Goal: Transaction & Acquisition: Purchase product/service

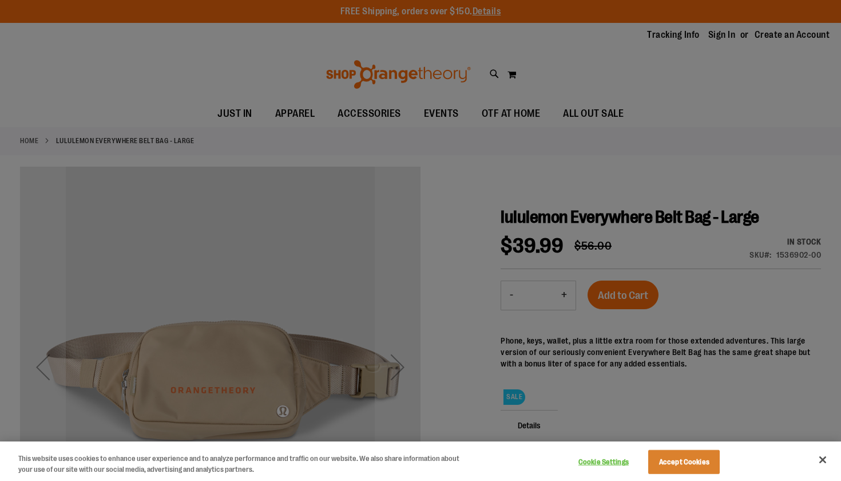
click at [668, 471] on button "Accept Cookies" at bounding box center [684, 462] width 72 height 24
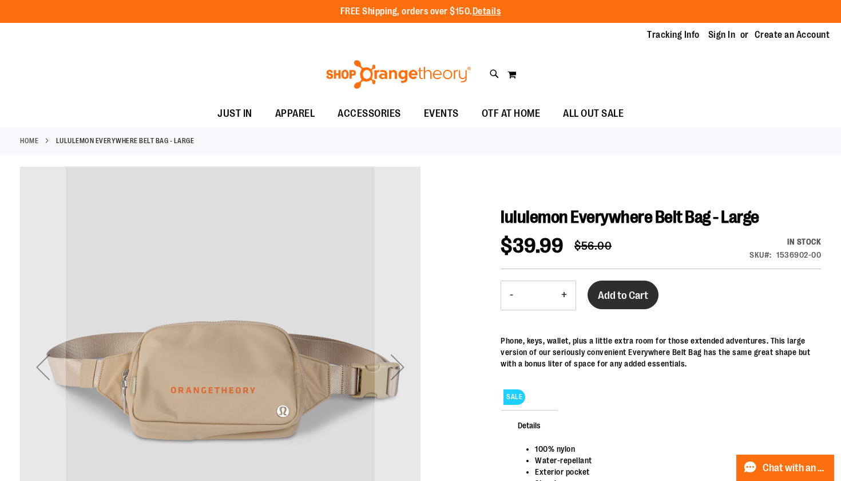
click at [605, 299] on span "Add to Cart" at bounding box center [623, 295] width 50 height 13
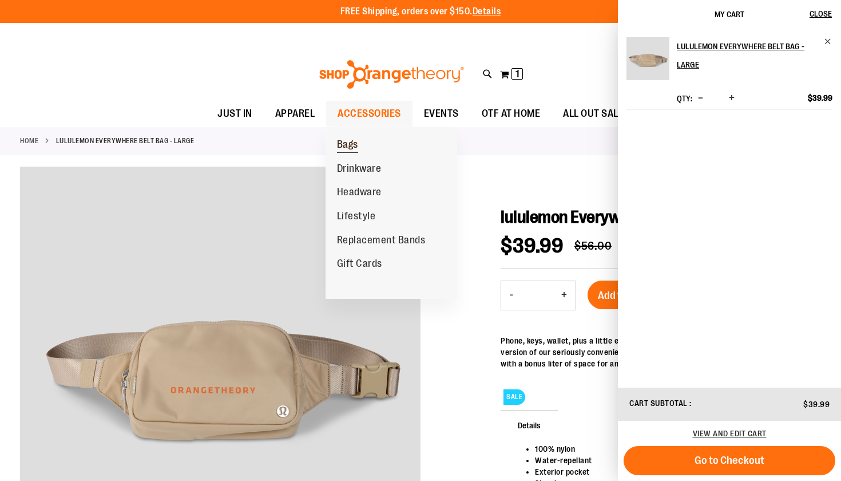
click at [359, 142] on link "Bags" at bounding box center [348, 145] width 44 height 24
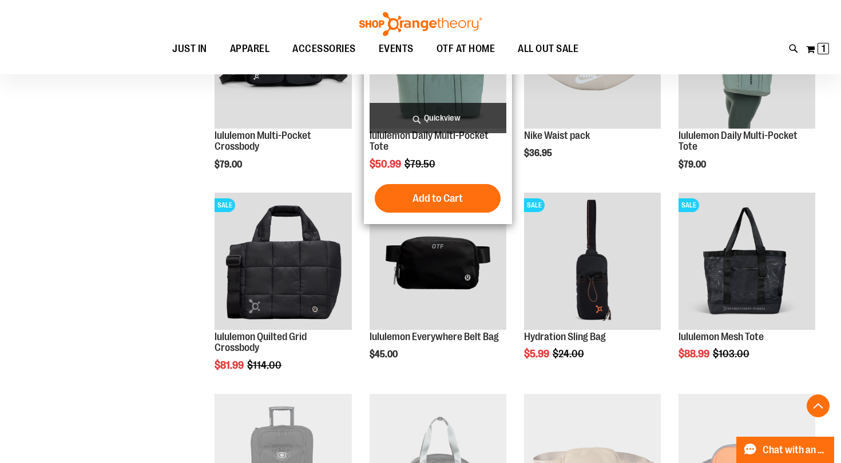
scroll to position [451, 0]
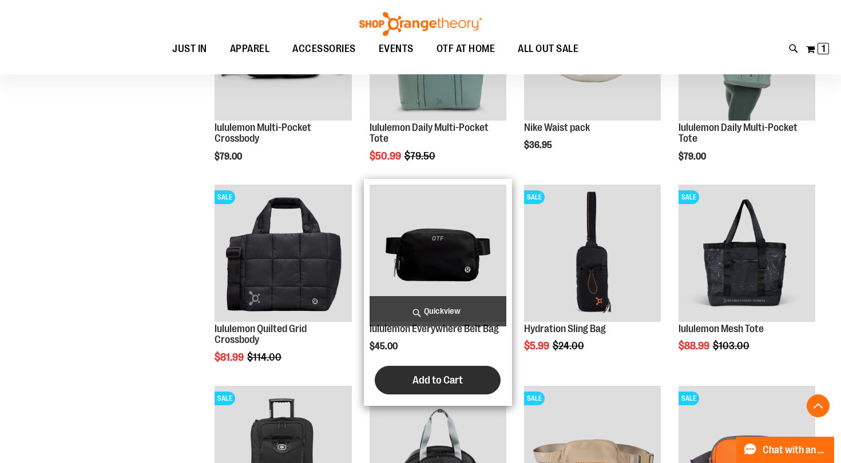
click at [441, 377] on span "Add to Cart" at bounding box center [438, 380] width 50 height 13
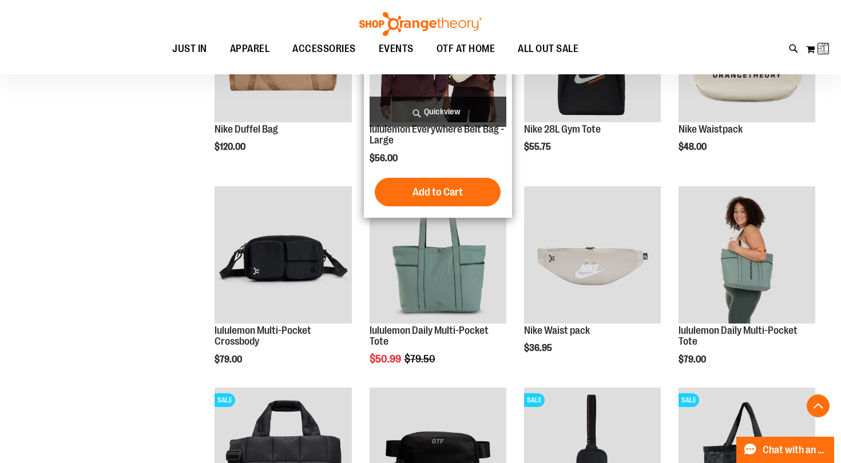
scroll to position [241, 0]
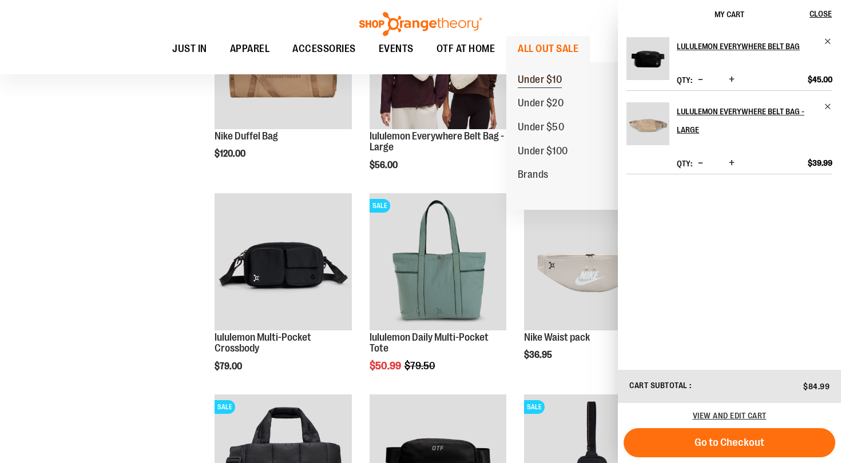
click at [552, 81] on span "Under $10" at bounding box center [540, 81] width 45 height 14
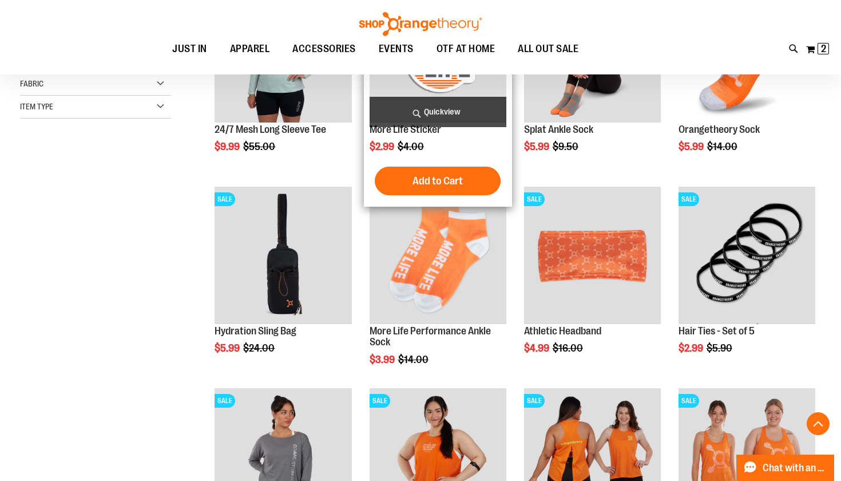
scroll to position [252, 0]
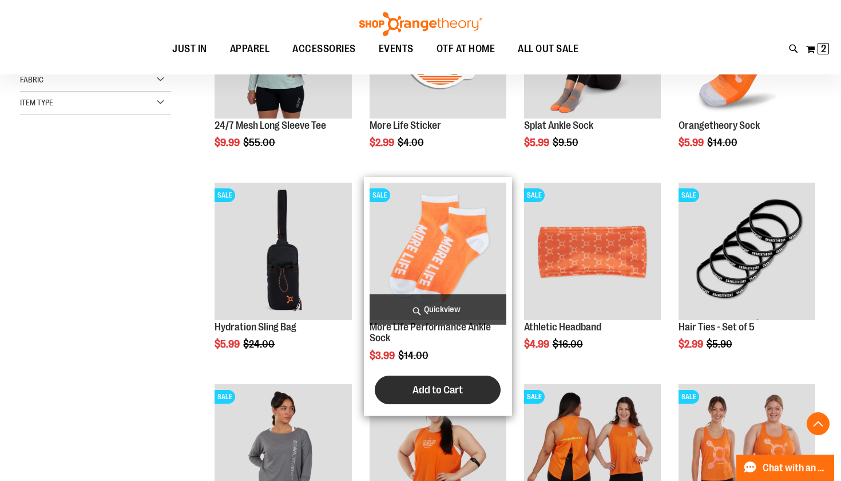
click at [433, 383] on span "Add to Cart" at bounding box center [438, 389] width 50 height 13
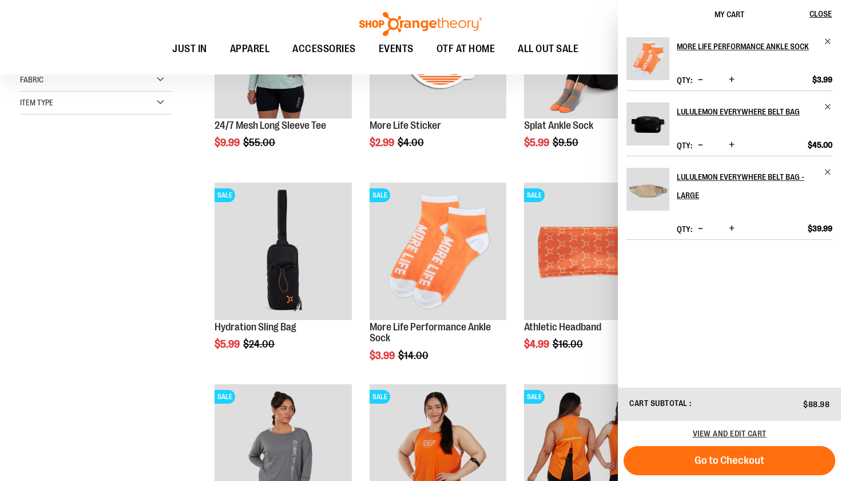
click at [74, 299] on div "**********" at bounding box center [420, 288] width 801 height 720
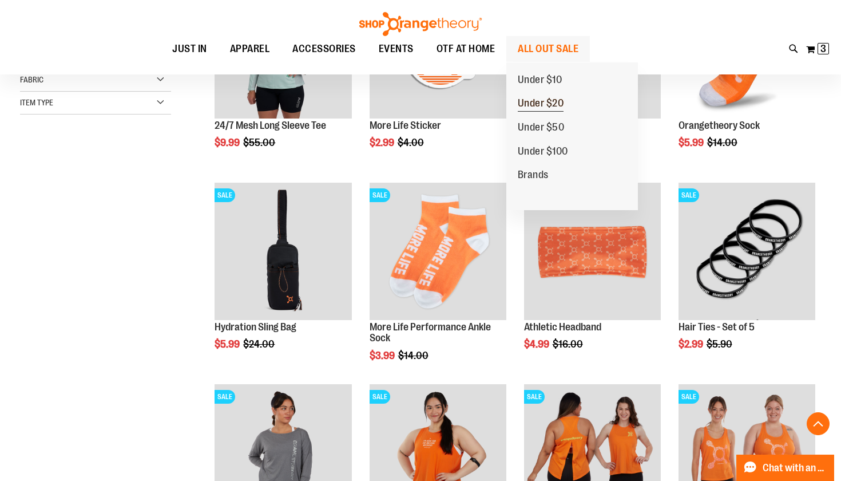
click at [546, 104] on span "Under $20" at bounding box center [541, 104] width 46 height 14
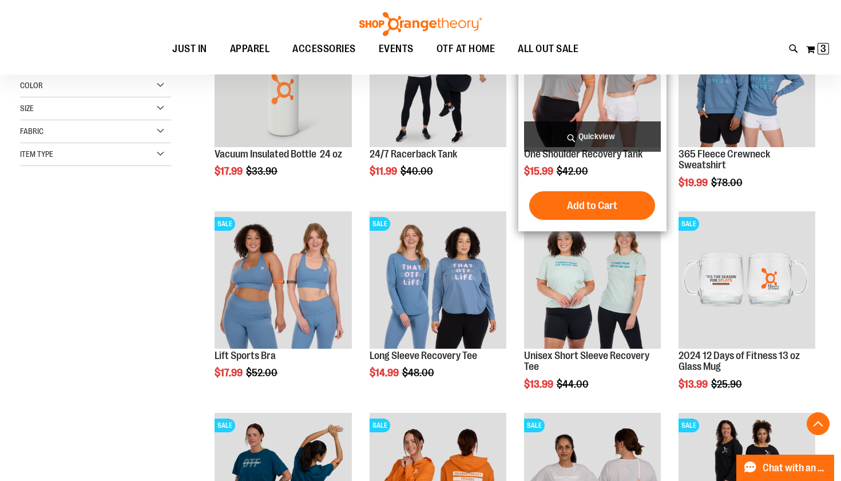
scroll to position [232, 0]
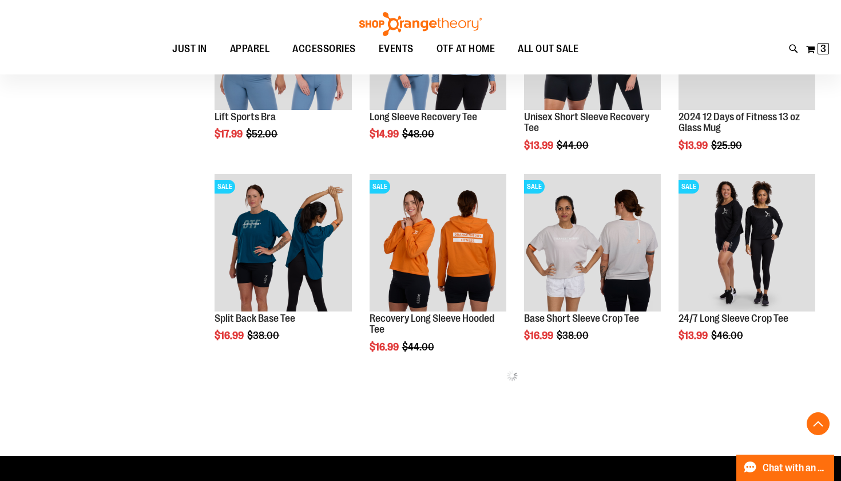
scroll to position [466, 0]
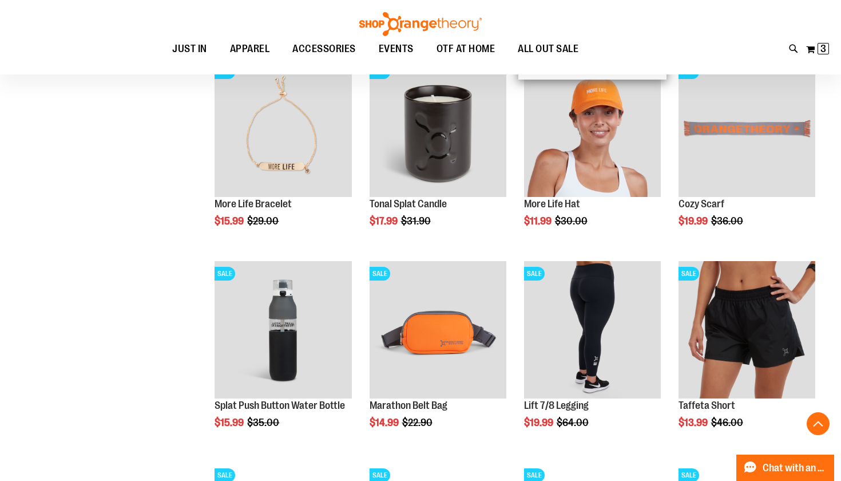
scroll to position [1384, 0]
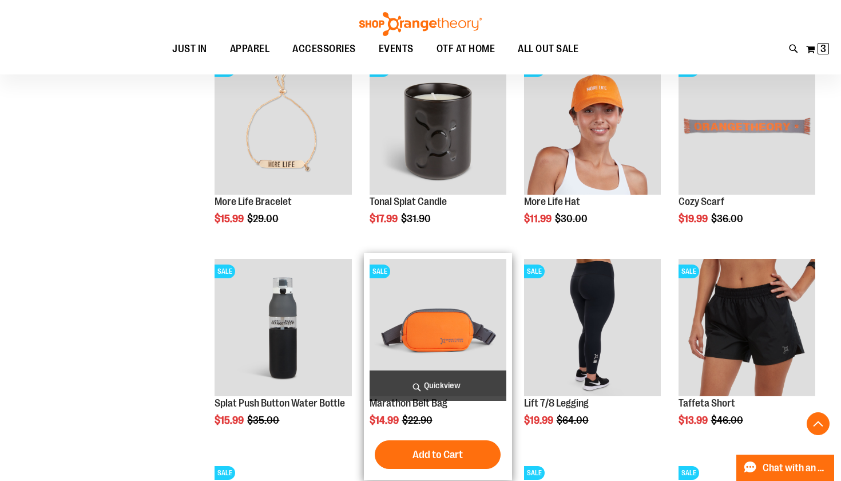
click at [429, 383] on span "Quickview" at bounding box center [438, 385] width 137 height 30
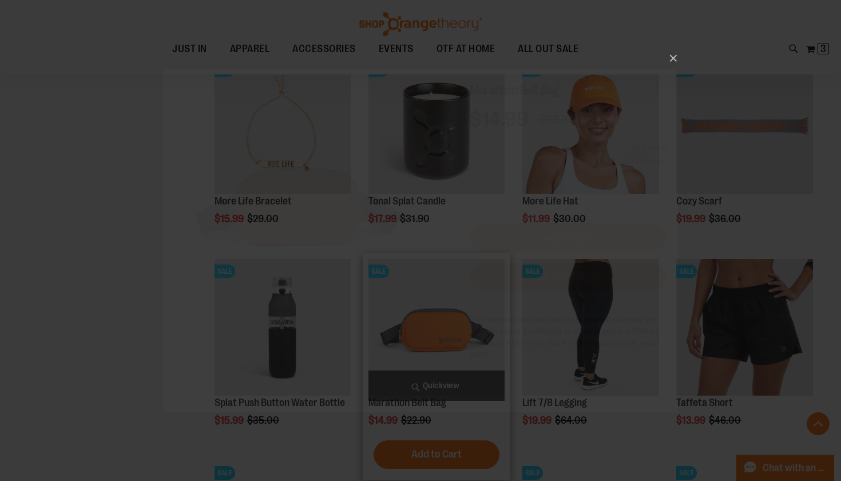
scroll to position [0, 0]
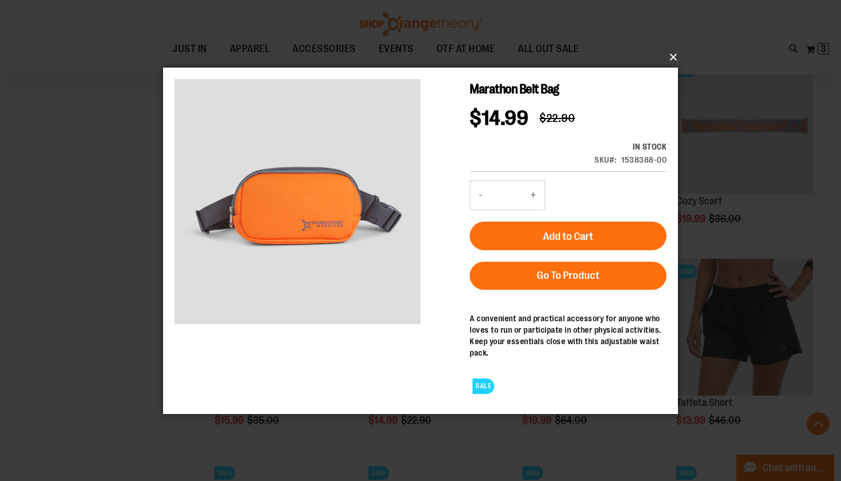
click at [673, 55] on button "×" at bounding box center [424, 57] width 515 height 25
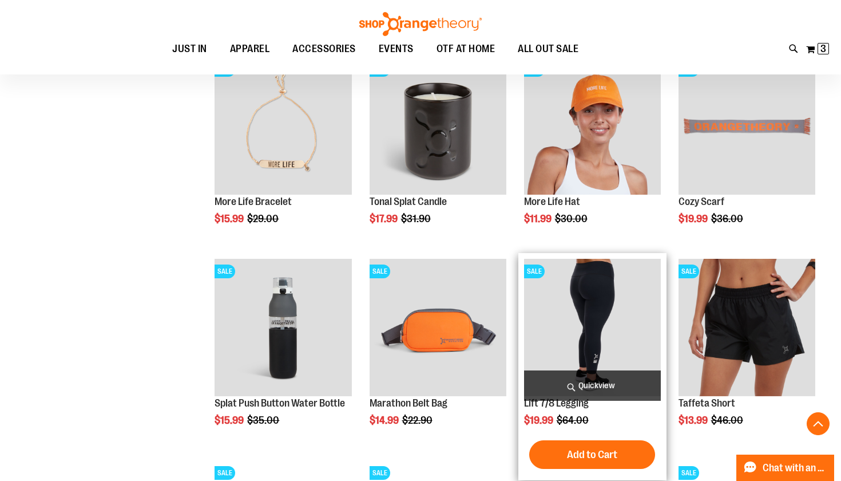
click at [578, 387] on span "Quickview" at bounding box center [592, 385] width 137 height 30
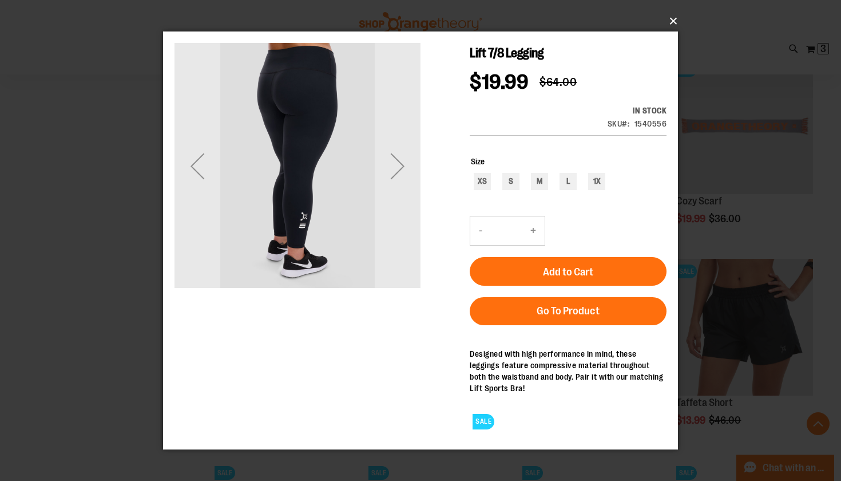
click at [672, 22] on button "×" at bounding box center [424, 21] width 515 height 25
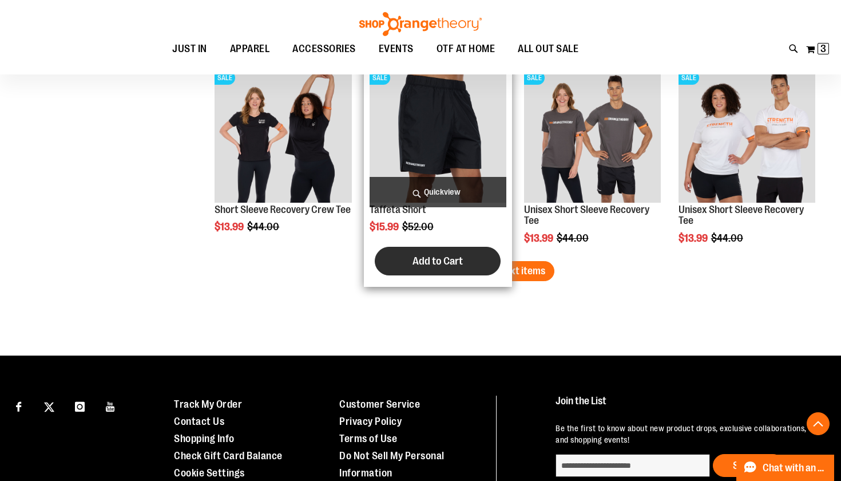
scroll to position [1780, 0]
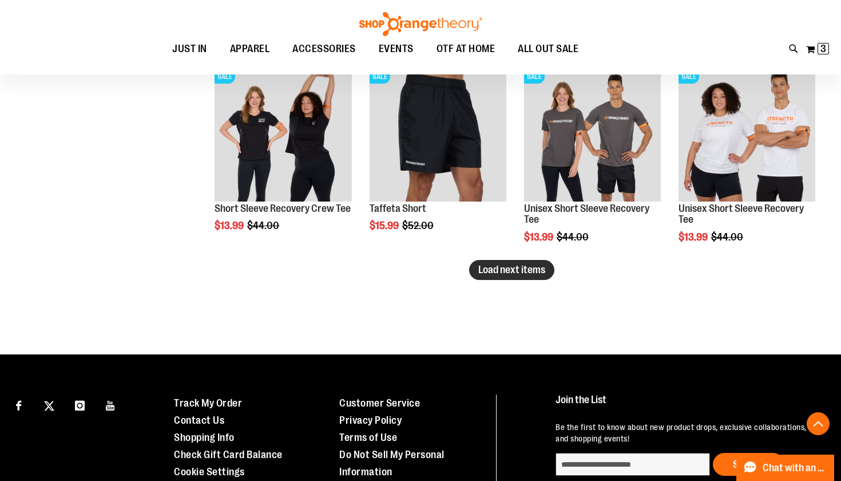
click at [527, 272] on span "Load next items" at bounding box center [511, 269] width 67 height 11
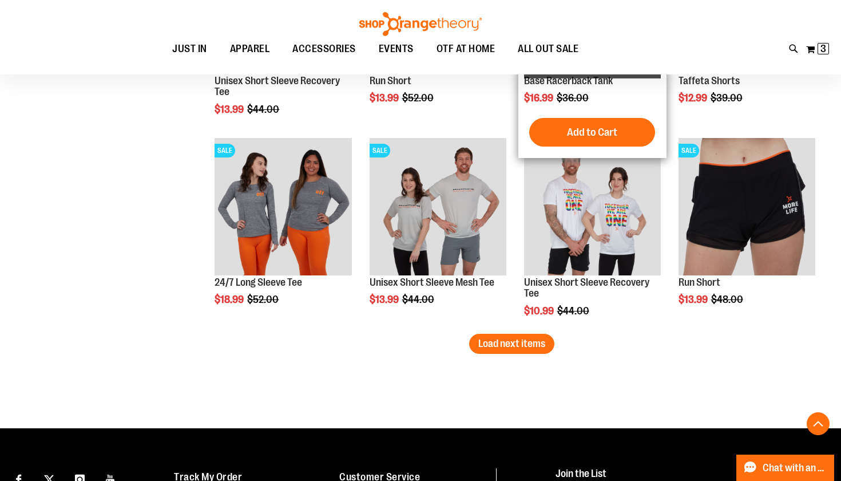
scroll to position [2312, 0]
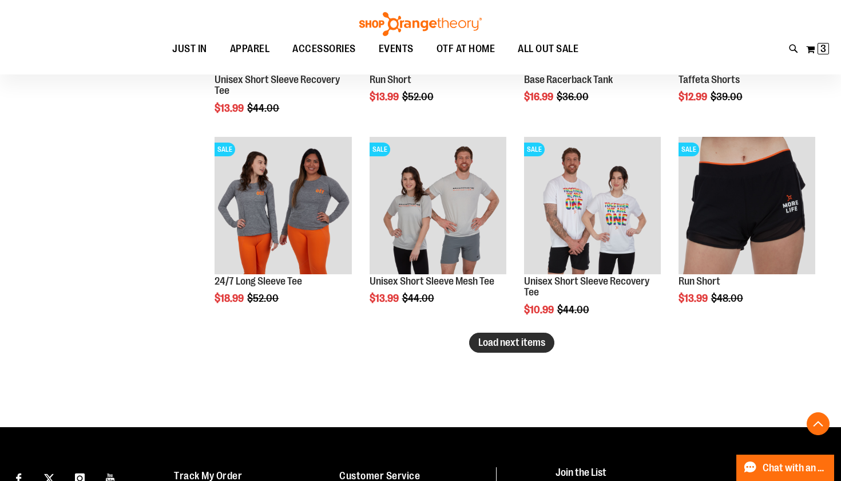
click at [528, 348] on button "Load next items" at bounding box center [511, 342] width 85 height 20
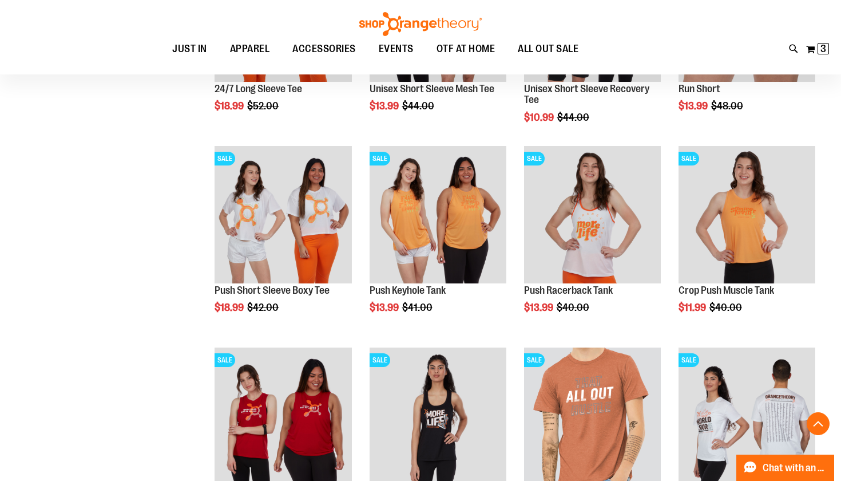
scroll to position [2496, 0]
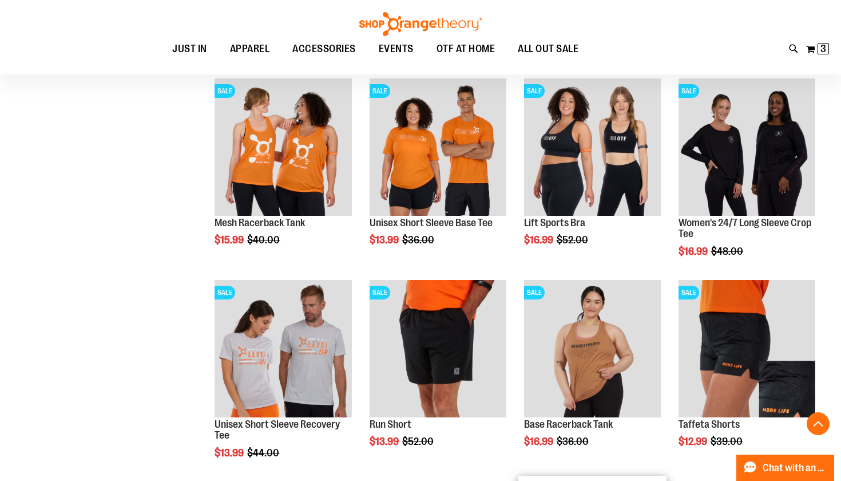
scroll to position [1964, 0]
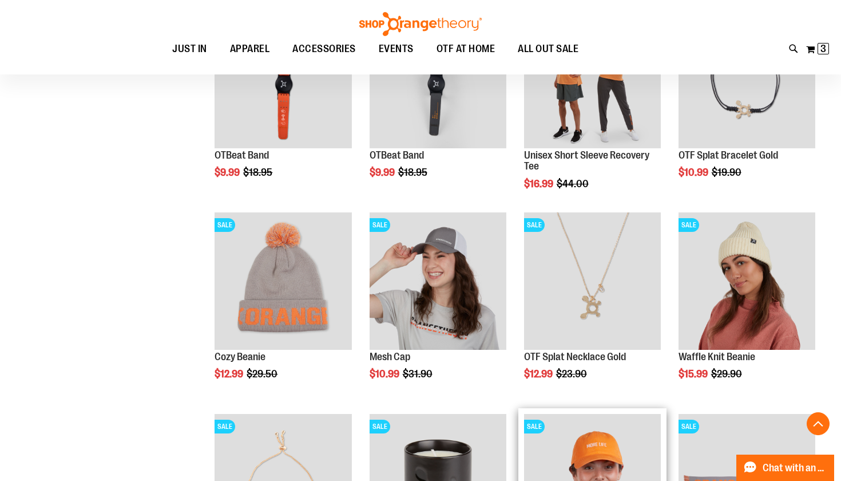
scroll to position [1021, 0]
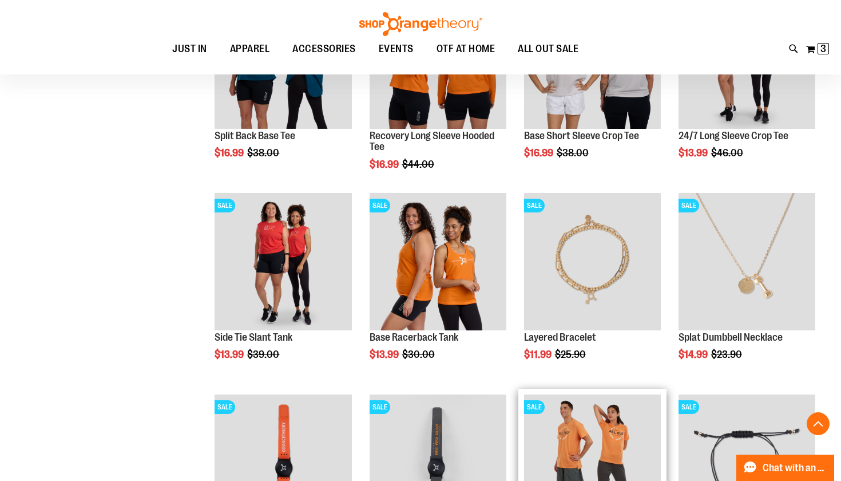
scroll to position [643, 0]
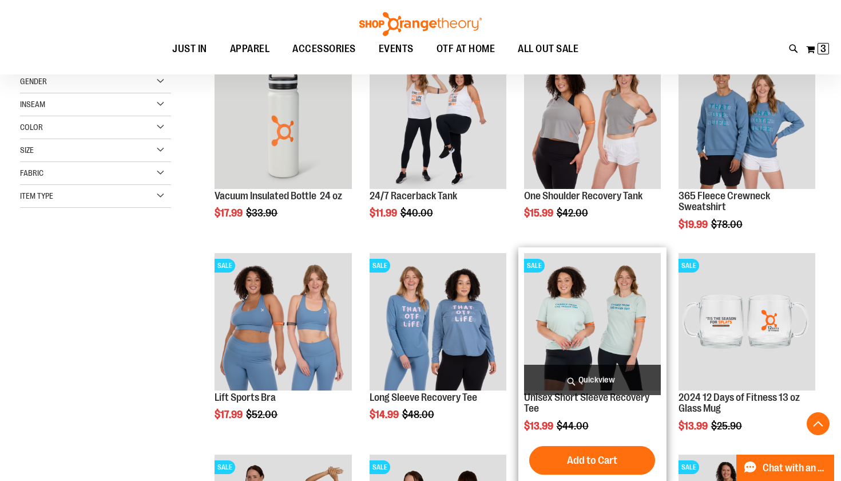
scroll to position [181, 0]
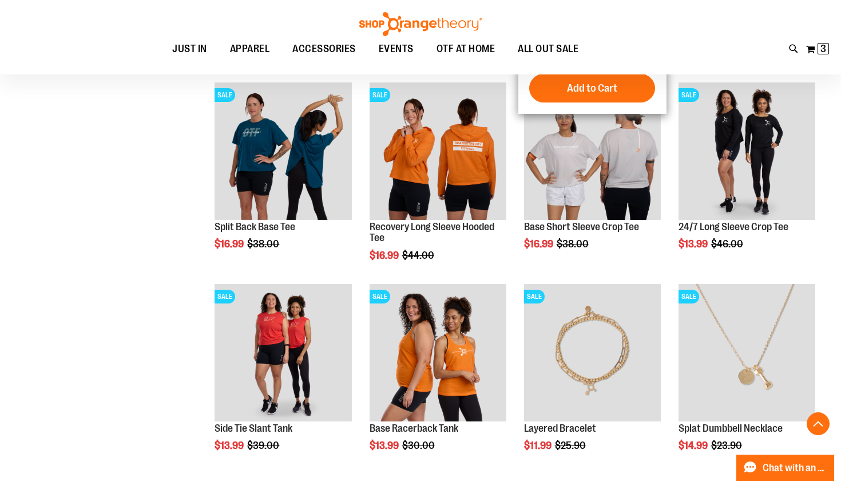
scroll to position [562, 0]
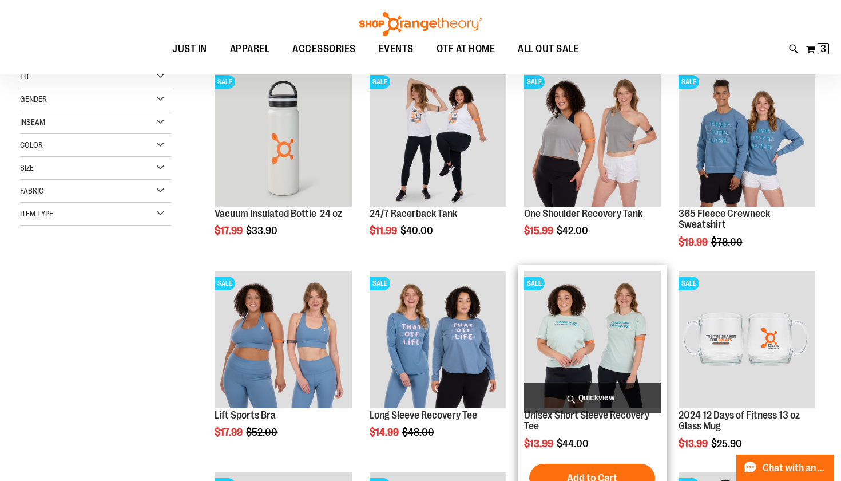
scroll to position [155, 0]
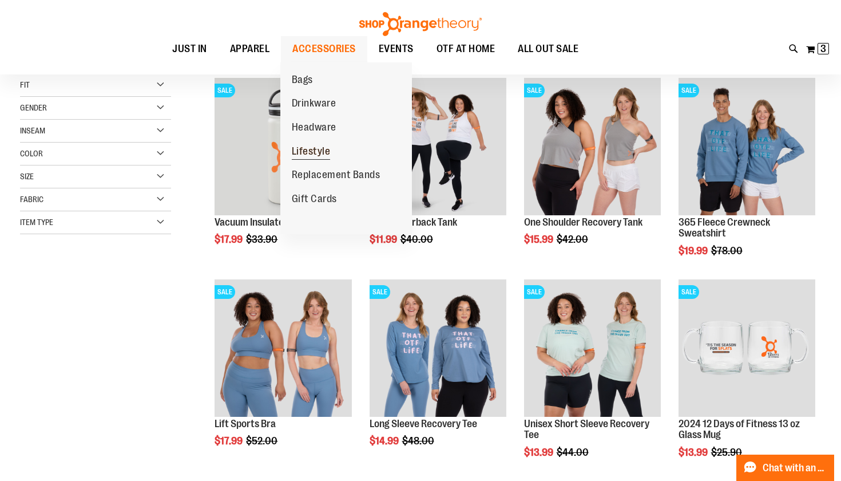
click at [312, 145] on span "Lifestyle" at bounding box center [311, 152] width 39 height 14
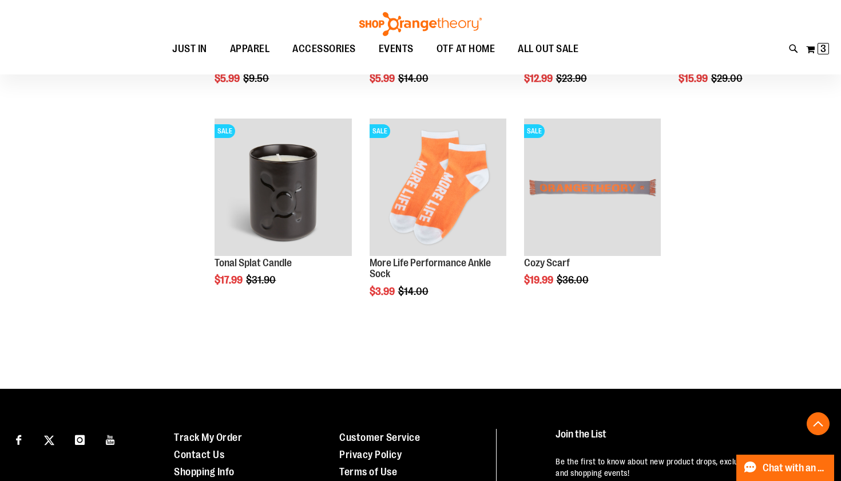
scroll to position [930, 0]
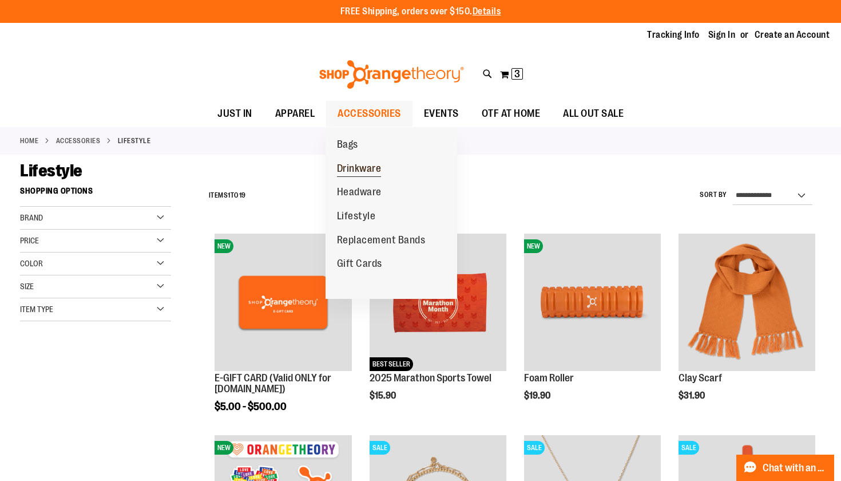
click at [358, 171] on span "Drinkware" at bounding box center [359, 170] width 45 height 14
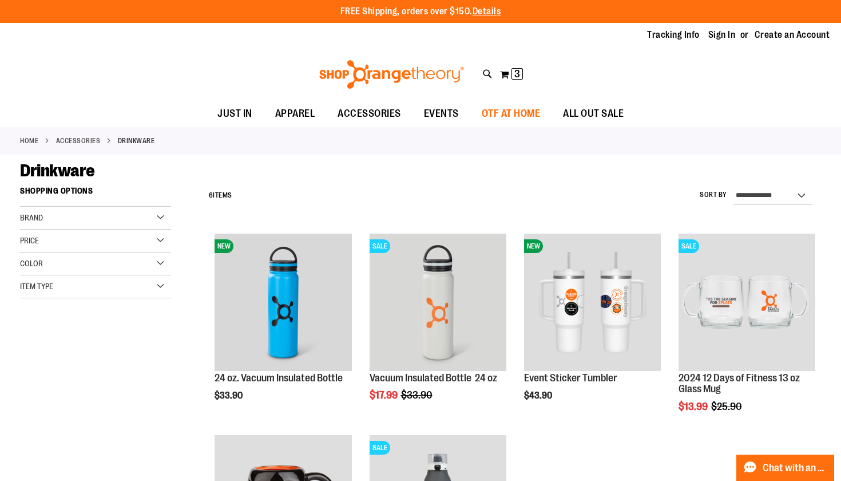
click at [482, 112] on span "OTF AT HOME" at bounding box center [511, 114] width 59 height 26
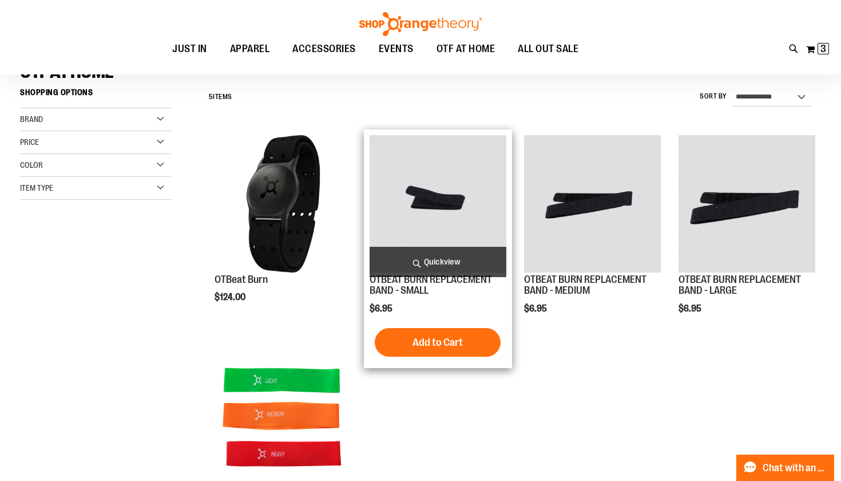
scroll to position [84, 0]
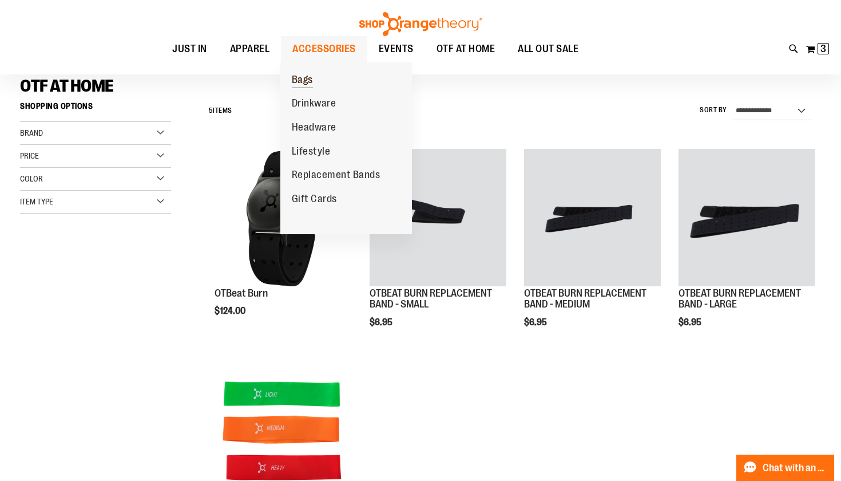
click at [299, 78] on span "Bags" at bounding box center [302, 81] width 21 height 14
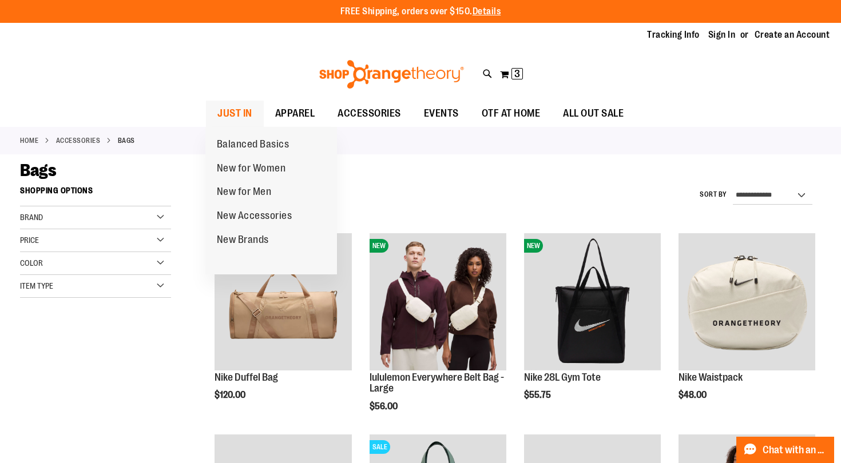
click at [238, 117] on span "JUST IN" at bounding box center [234, 114] width 35 height 26
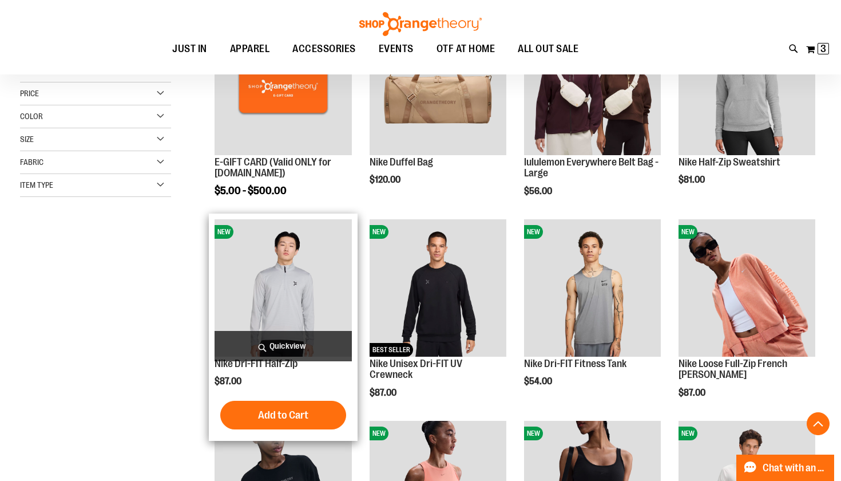
scroll to position [219, 0]
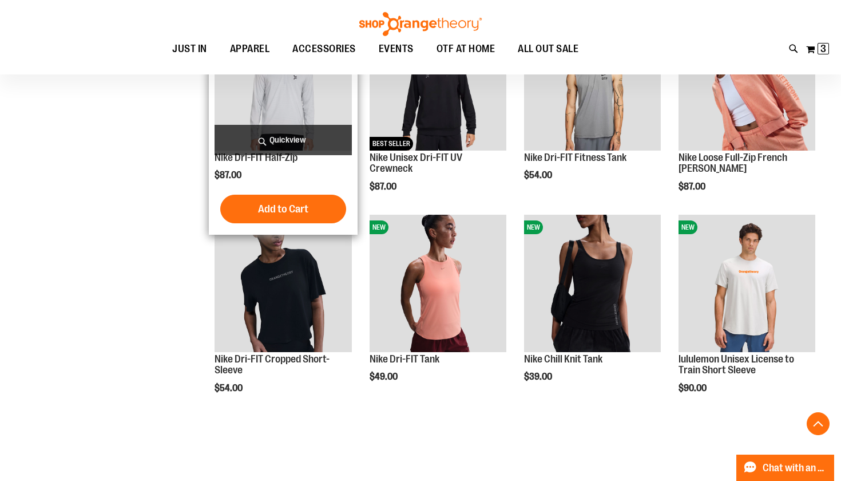
scroll to position [422, 0]
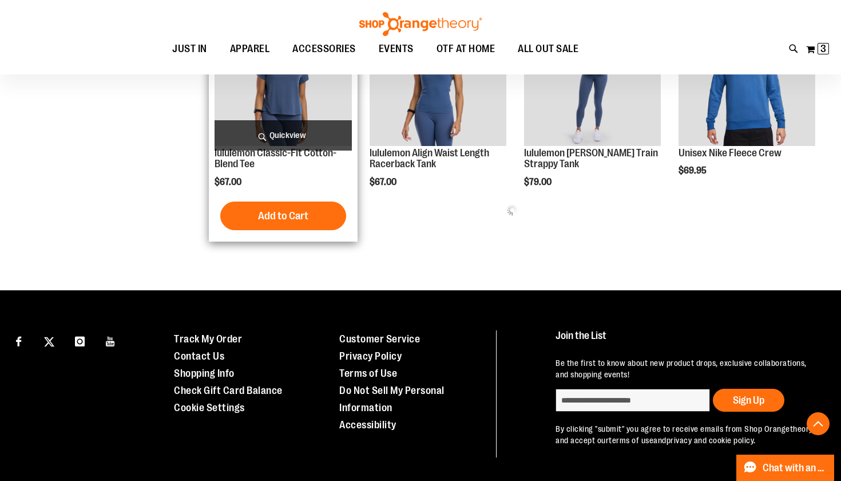
scroll to position [1233, 0]
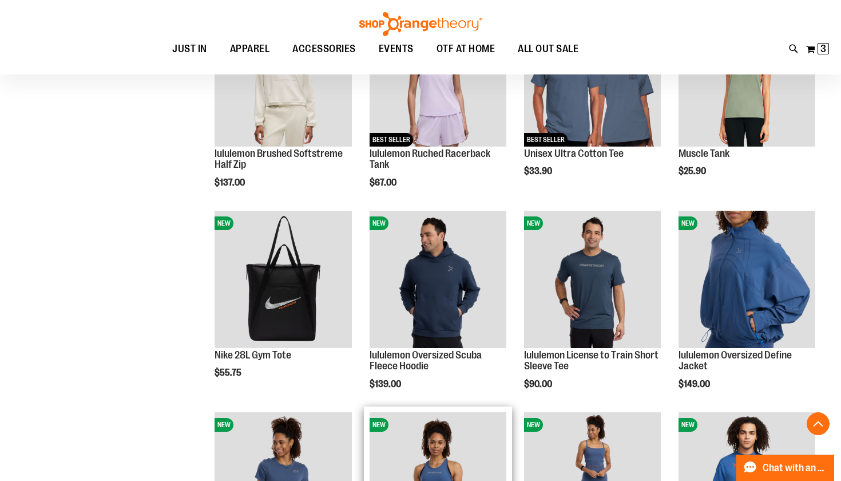
scroll to position [809, 0]
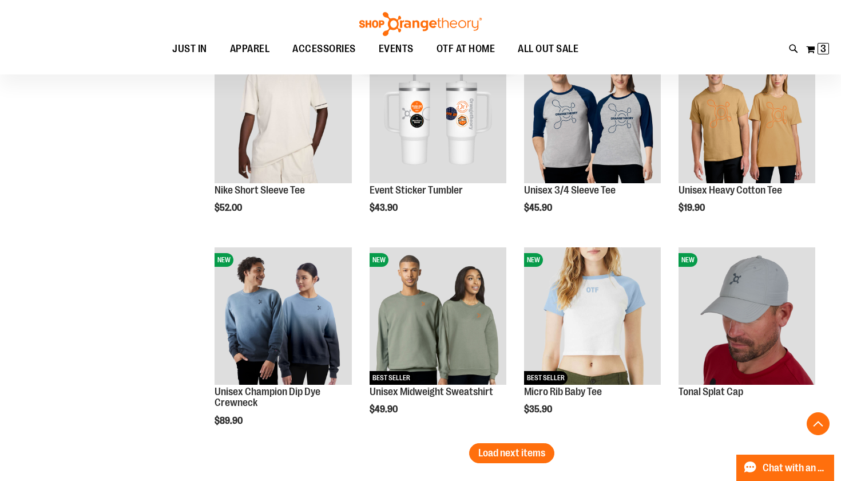
scroll to position [1598, 0]
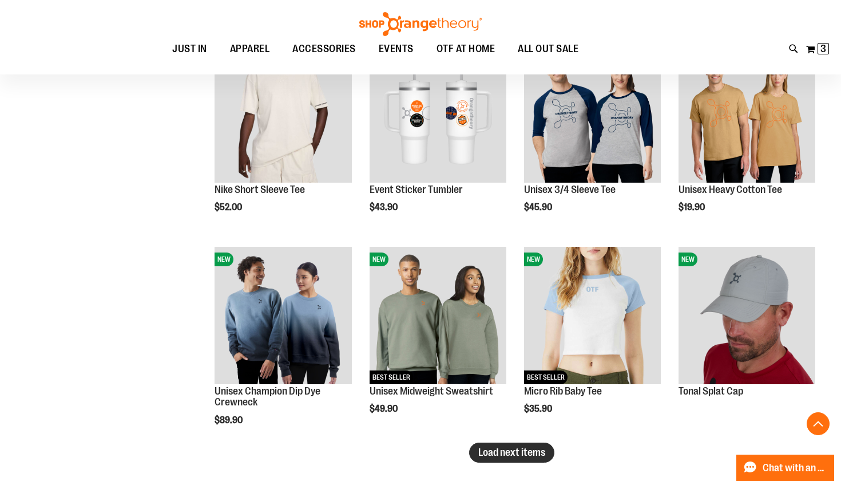
click at [492, 454] on span "Load next items" at bounding box center [511, 451] width 67 height 11
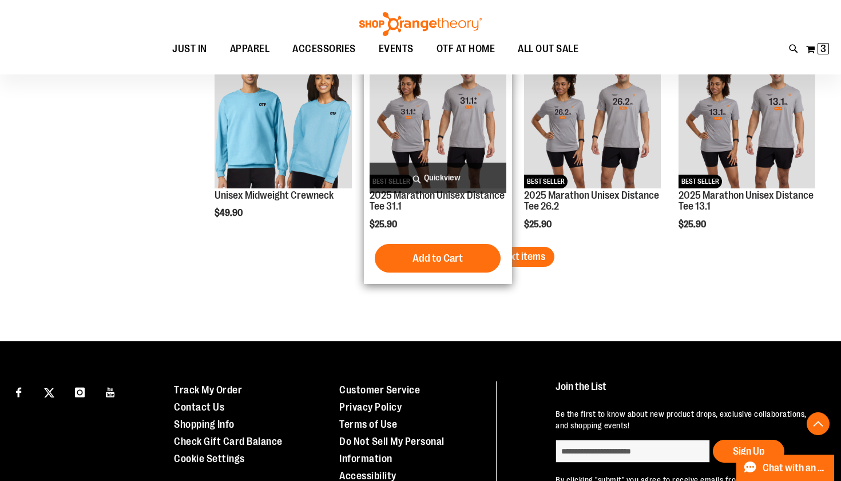
scroll to position [2396, 0]
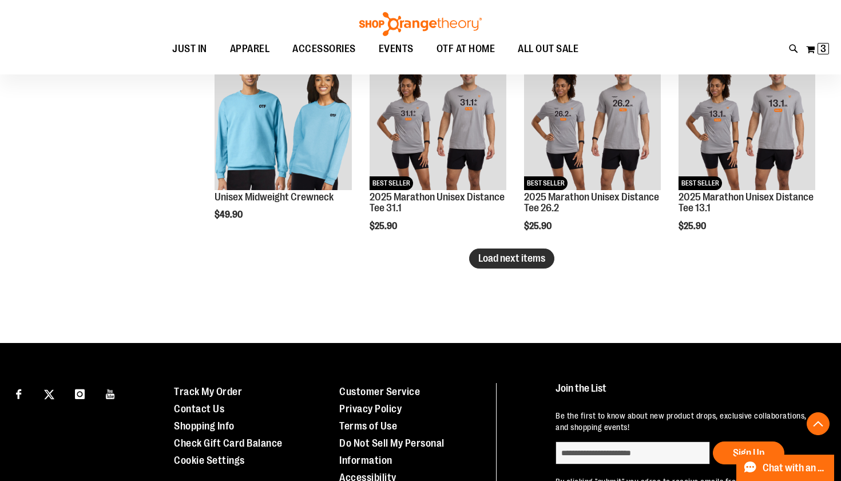
click at [536, 264] on button "Load next items" at bounding box center [511, 258] width 85 height 20
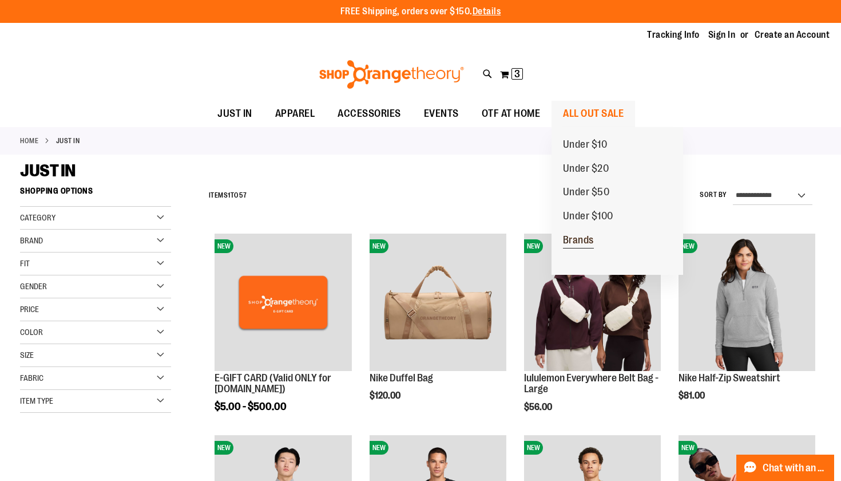
click at [578, 239] on span "Brands" at bounding box center [578, 241] width 31 height 14
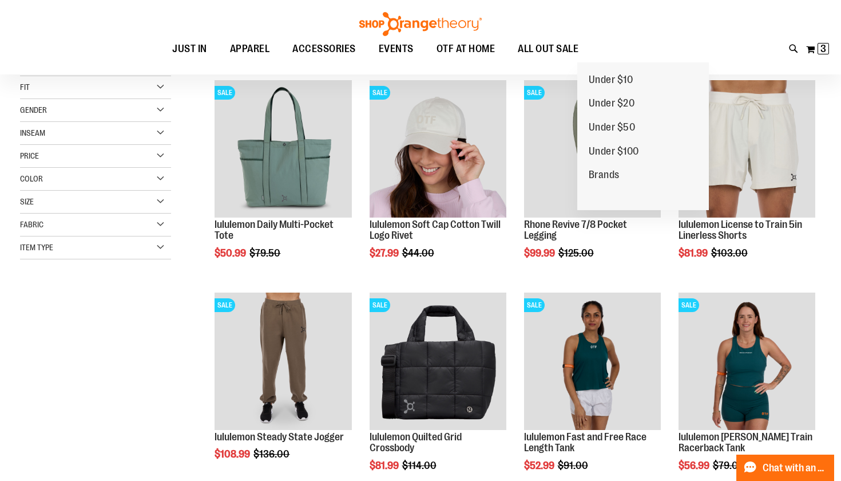
scroll to position [153, 0]
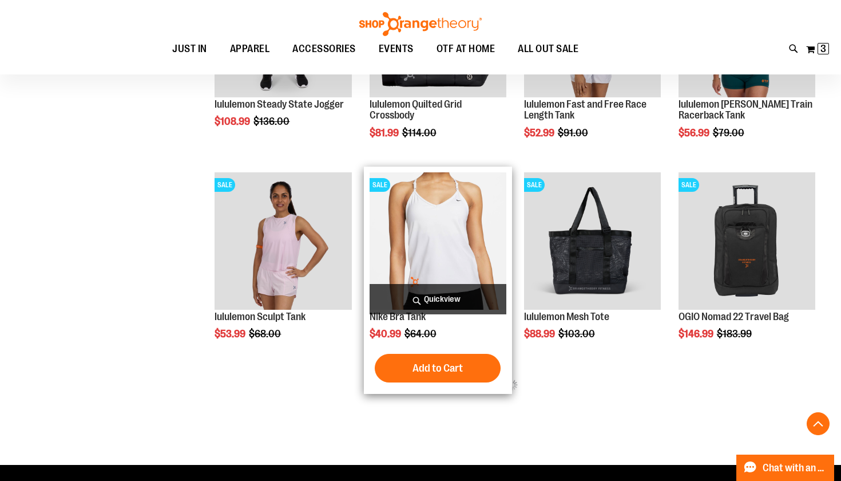
scroll to position [486, 0]
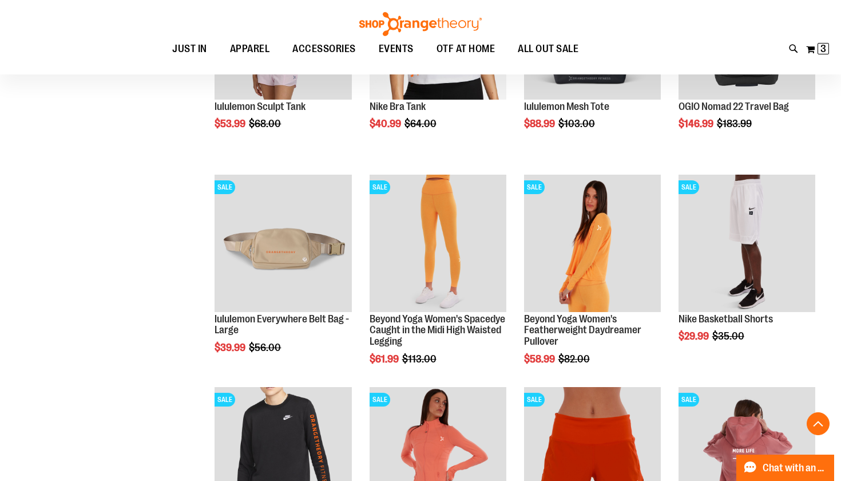
scroll to position [705, 0]
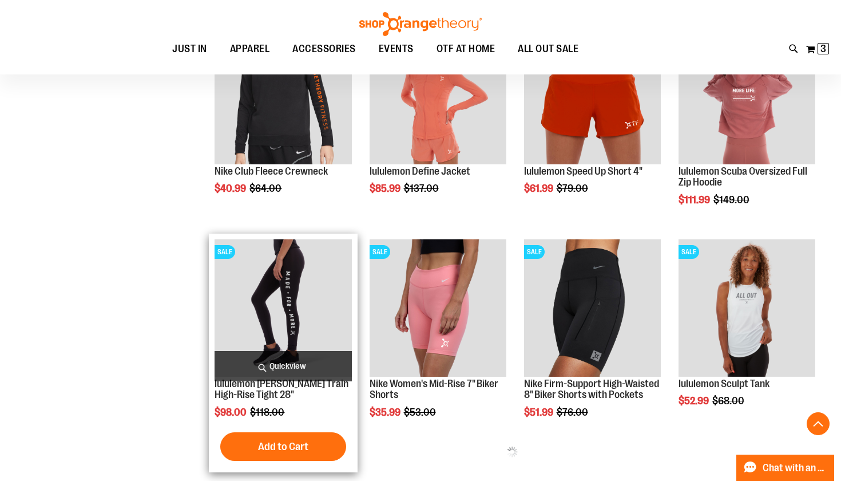
scroll to position [1056, 0]
